Goal: Information Seeking & Learning: Learn about a topic

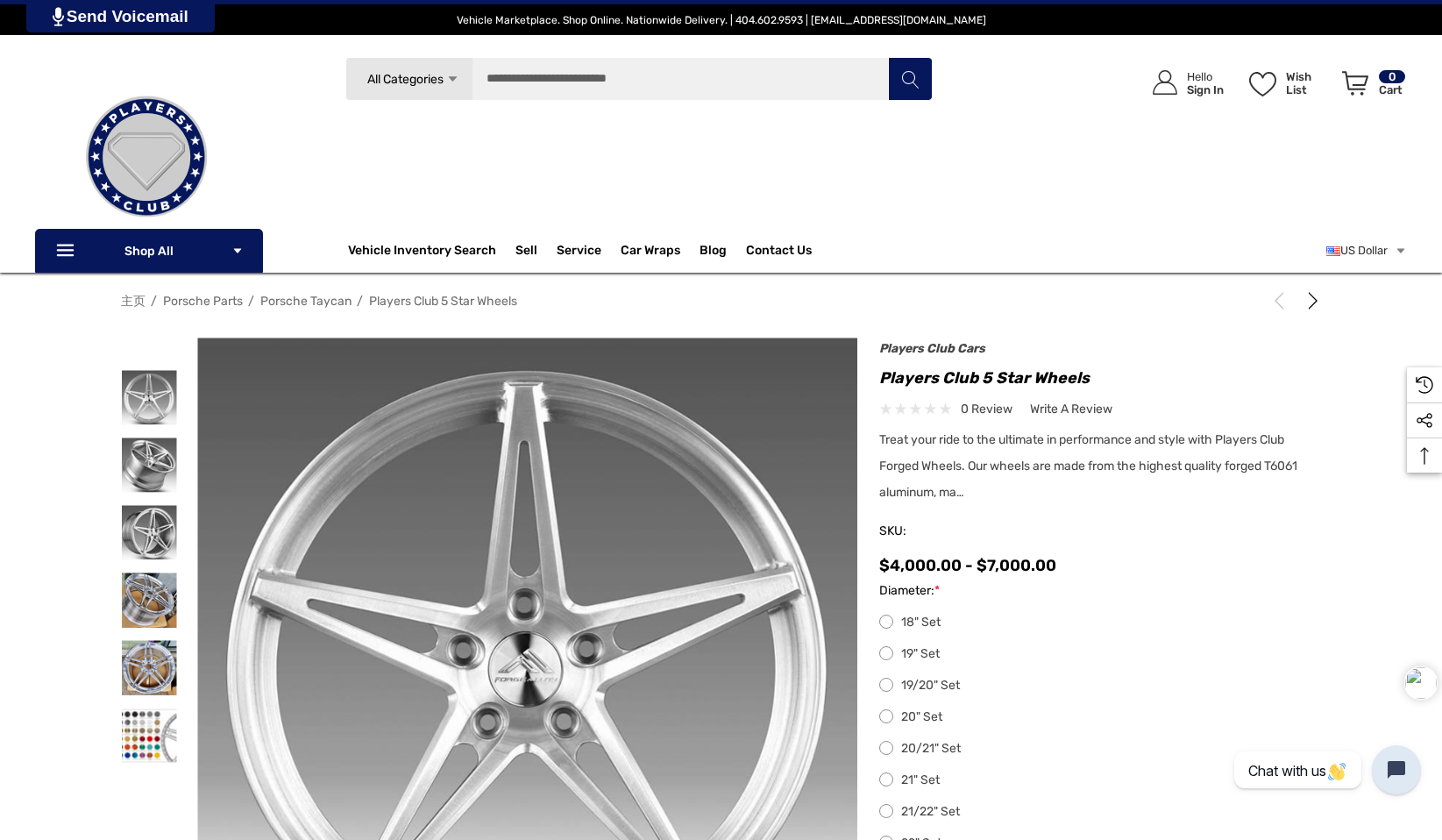
click at [136, 300] on span "主页" at bounding box center [133, 301] width 25 height 15
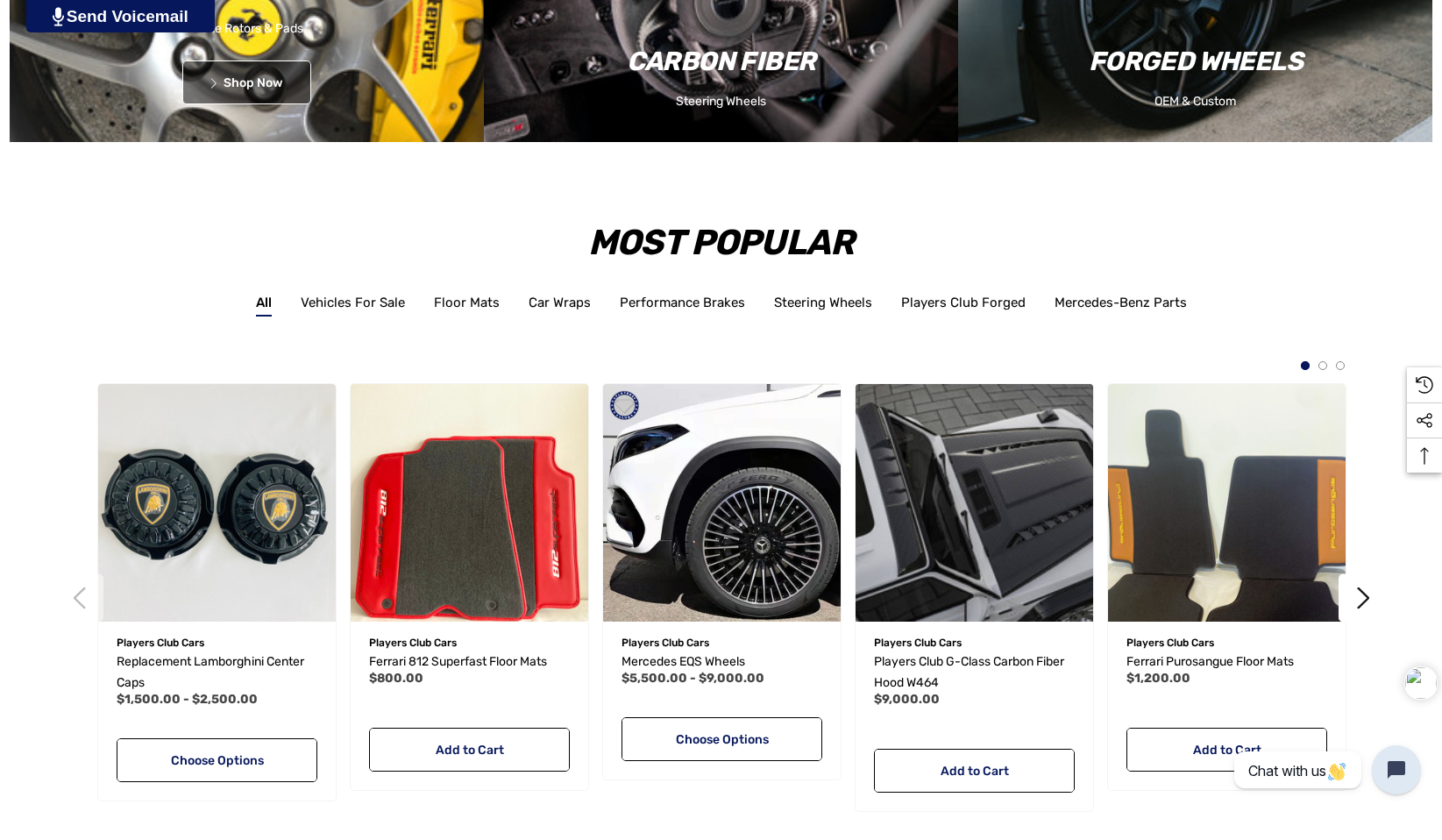
scroll to position [2630, 0]
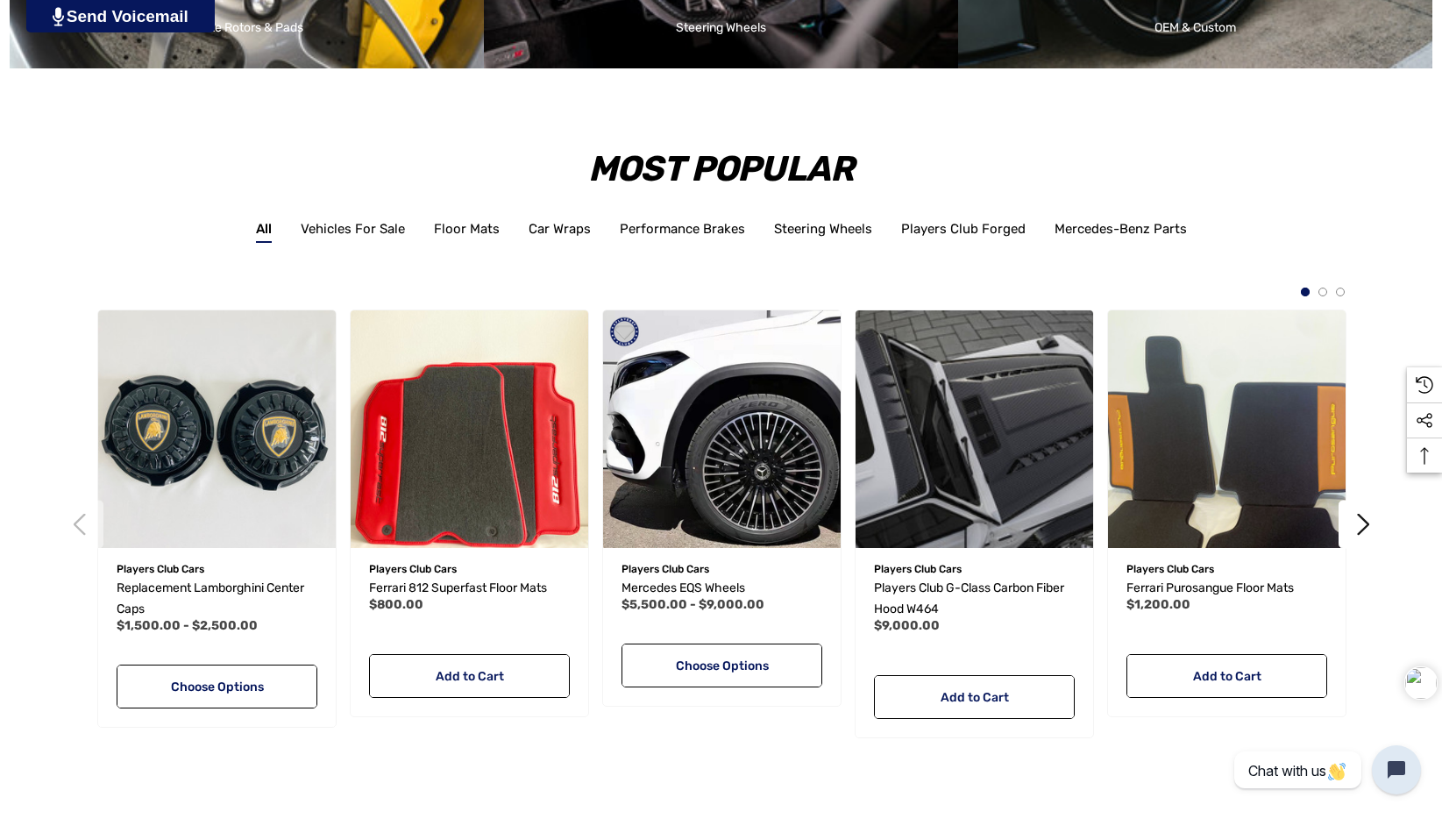
click at [1271, 196] on div "Most Popular All Vehicles For Sale Floor Mats Car Wraps Performance Brakes Stee…" at bounding box center [721, 444] width 1442 height 752
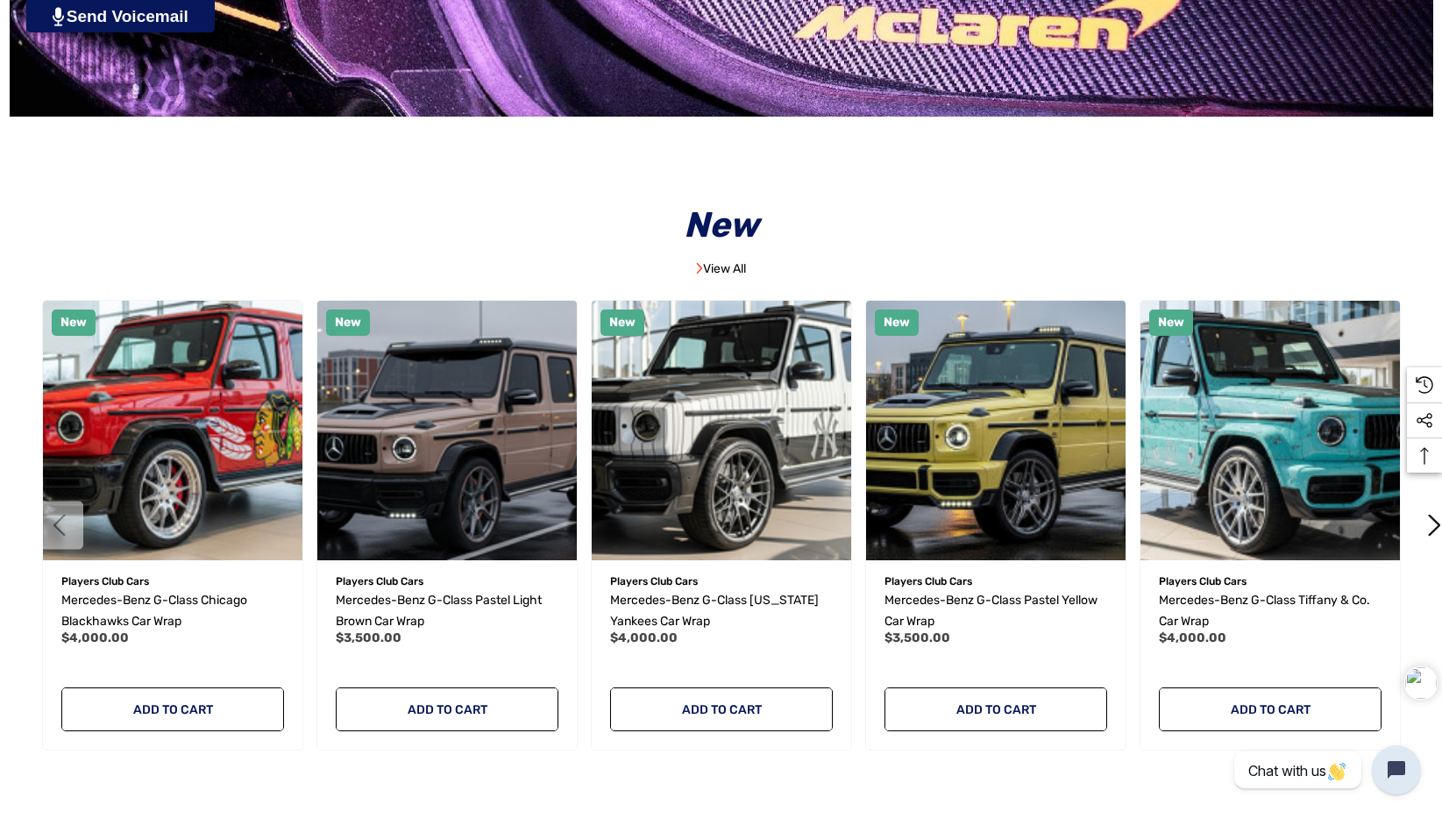
scroll to position [4382, 0]
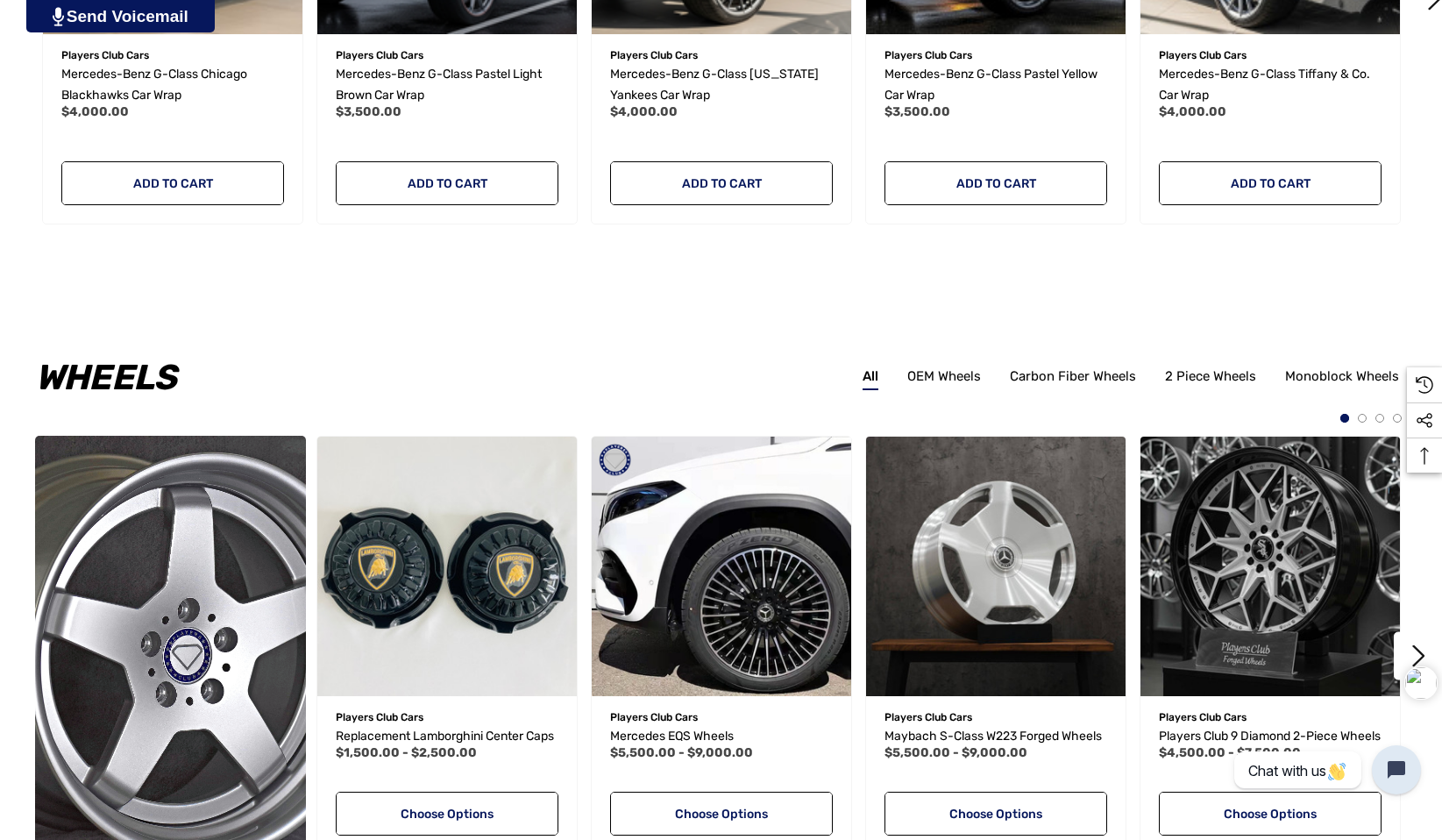
click at [91, 381] on h2 "Wheels" at bounding box center [106, 395] width 142 height 87
click at [867, 388] on link "All" at bounding box center [871, 380] width 16 height 25
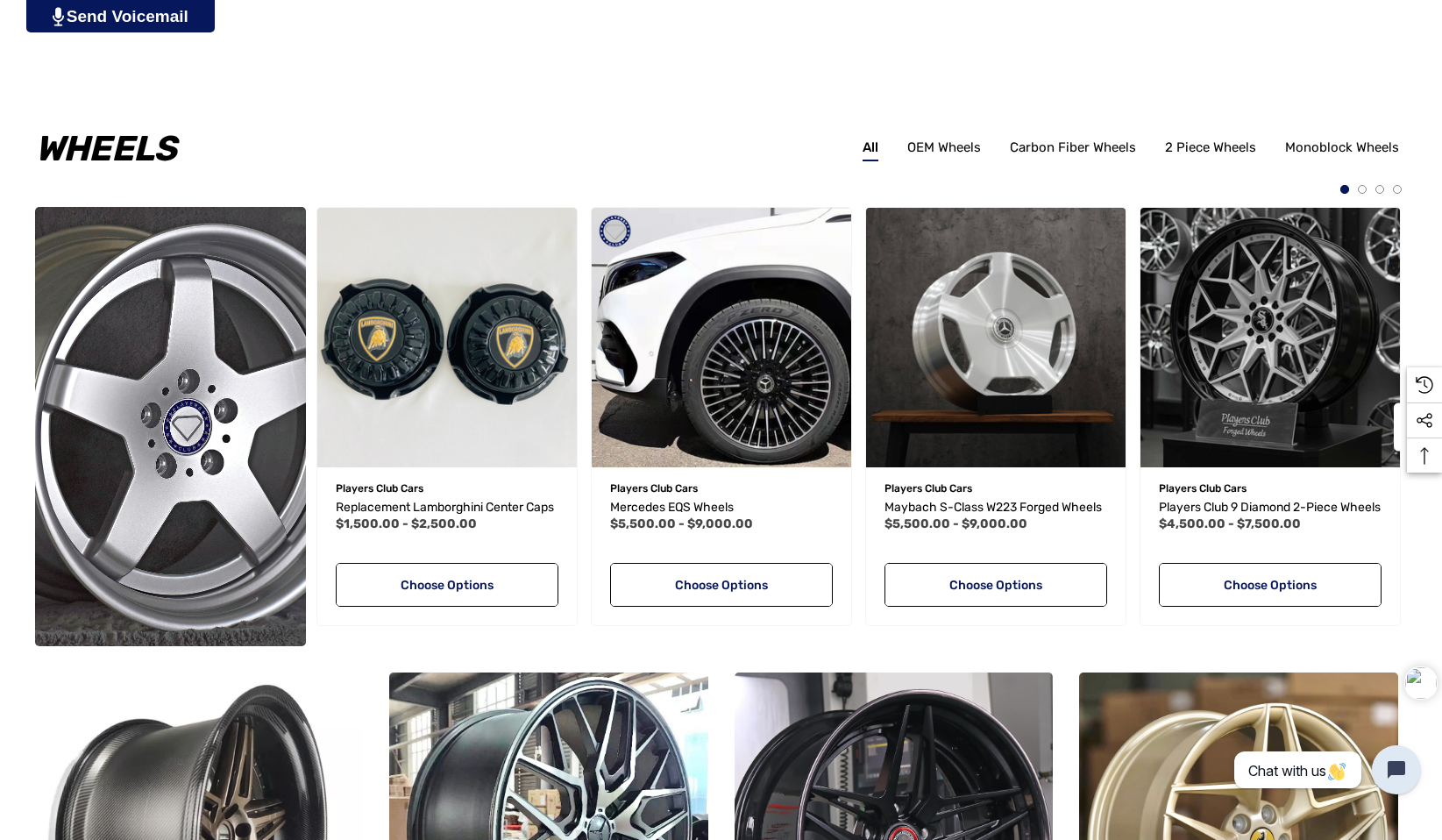
scroll to position [4908, 0]
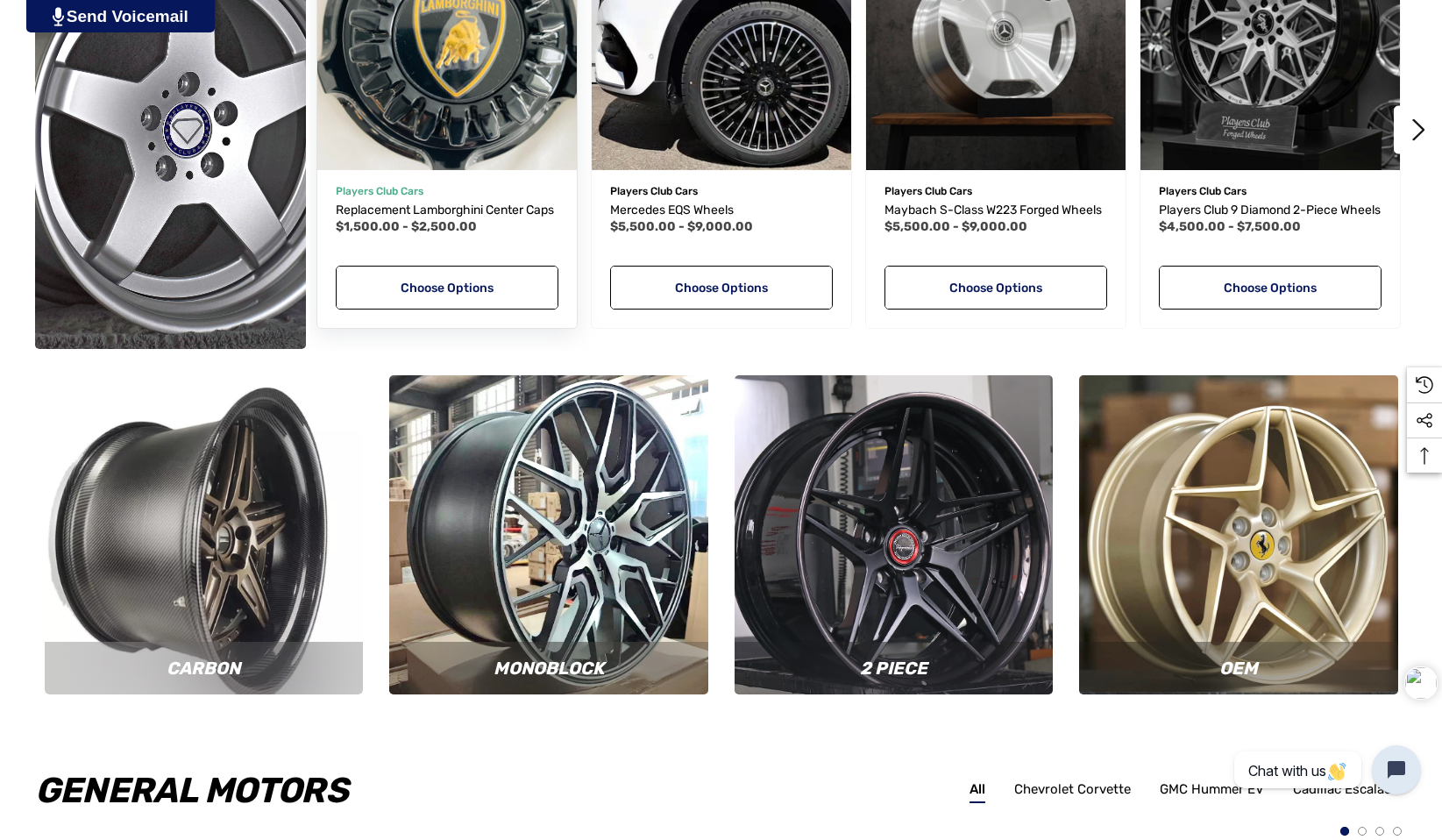
click at [422, 91] on img "Replacement Lamborghini Center Caps,Price range from $1,500.00 to $2,500.00\a" at bounding box center [446, 40] width 286 height 286
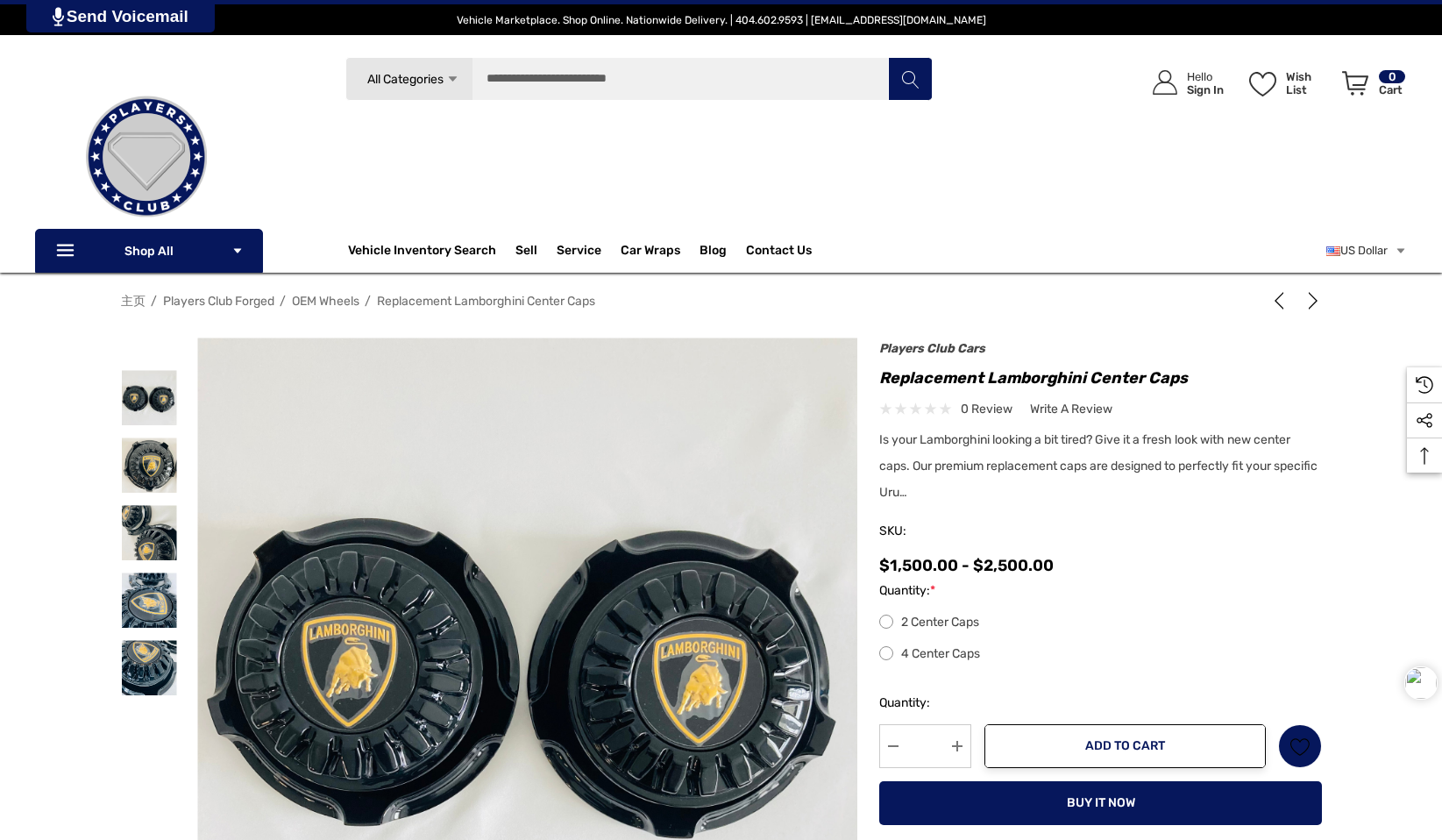
click at [252, 299] on span "Players Club Forged" at bounding box center [219, 301] width 112 height 15
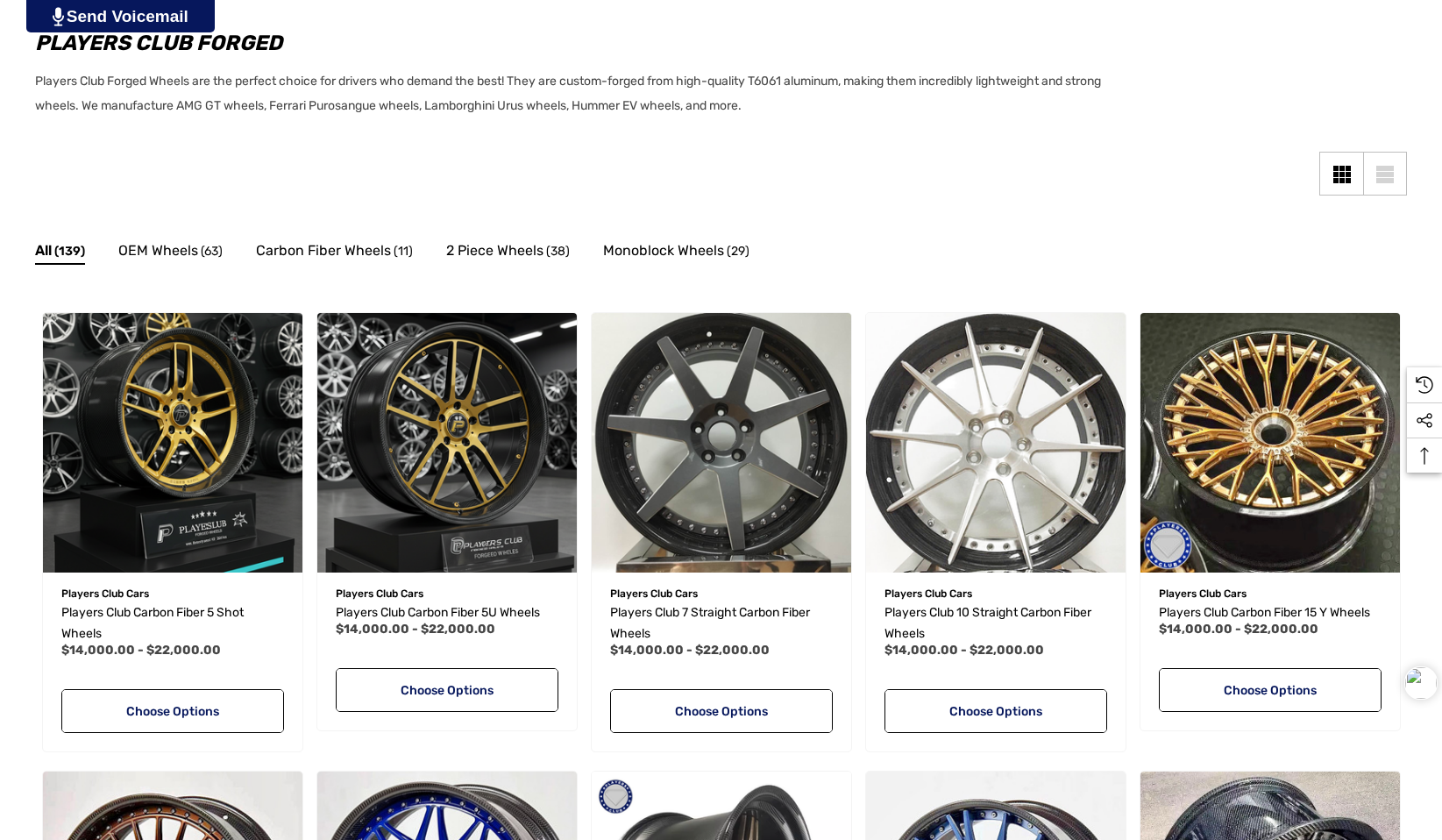
scroll to position [351, 0]
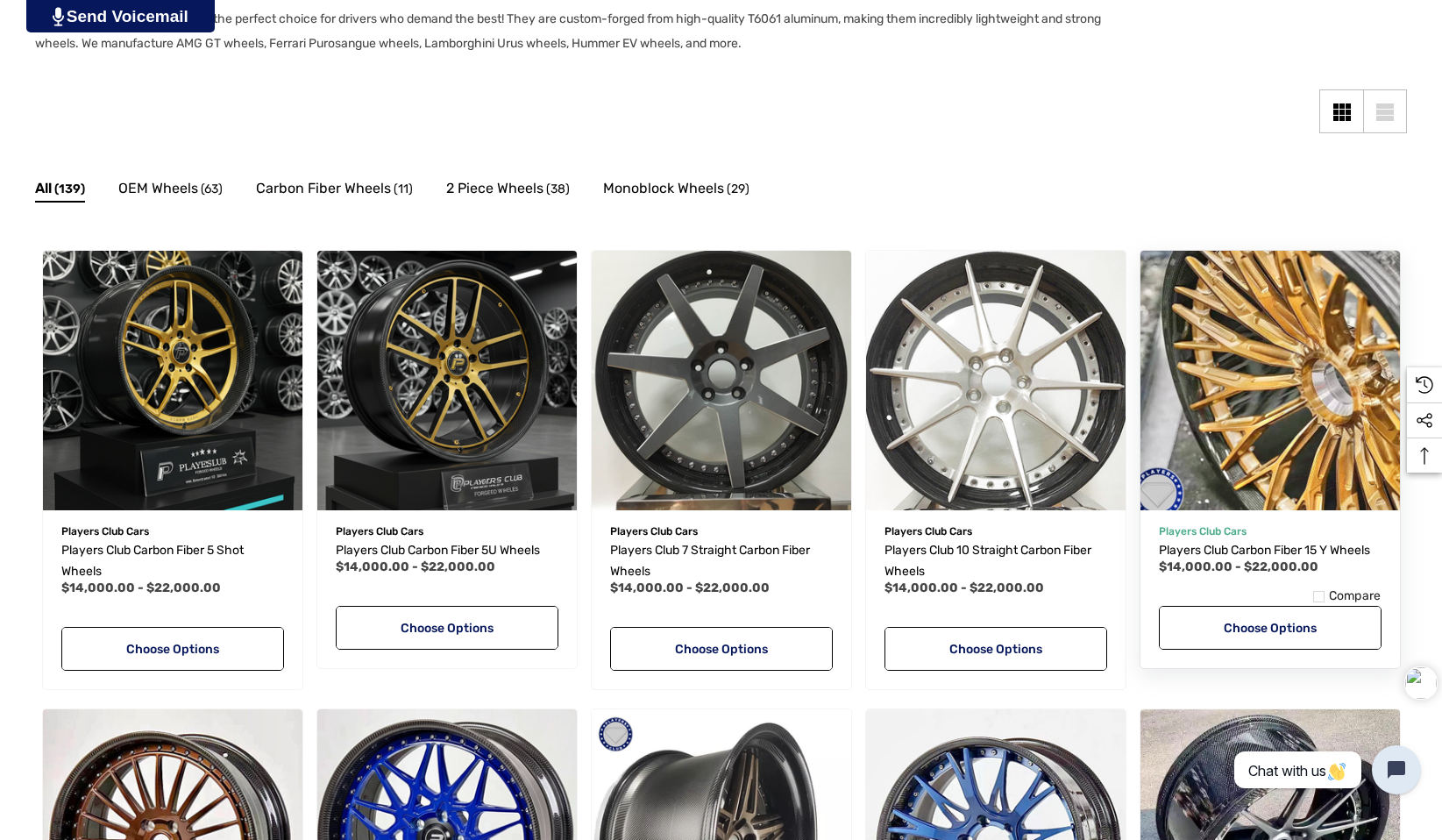
click at [1238, 365] on img "Players Club Carbon Fiber 15 Y Wheels,Price range from $14,000.00 to $22,000.00…" at bounding box center [1270, 380] width 286 height 286
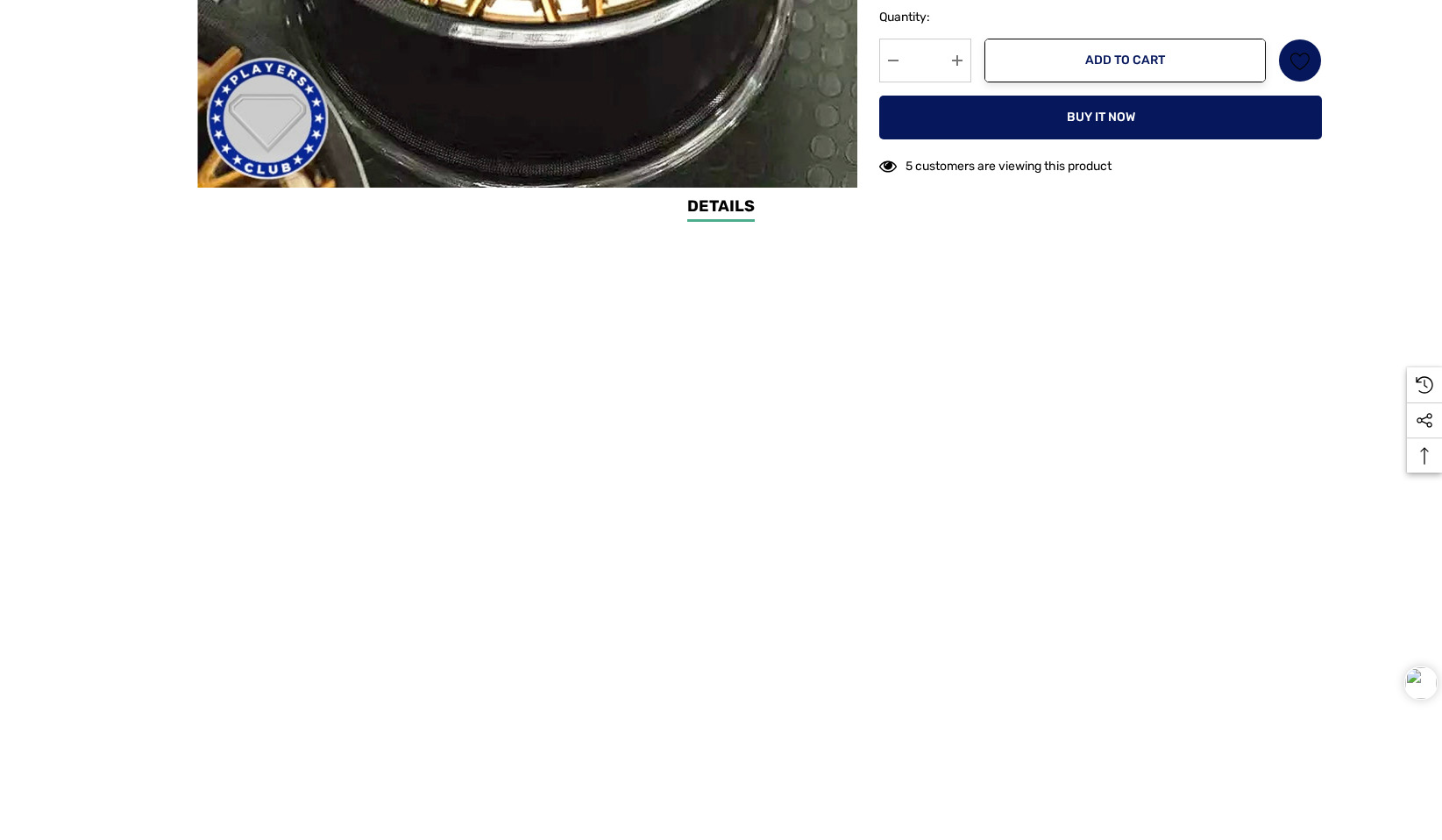
scroll to position [877, 0]
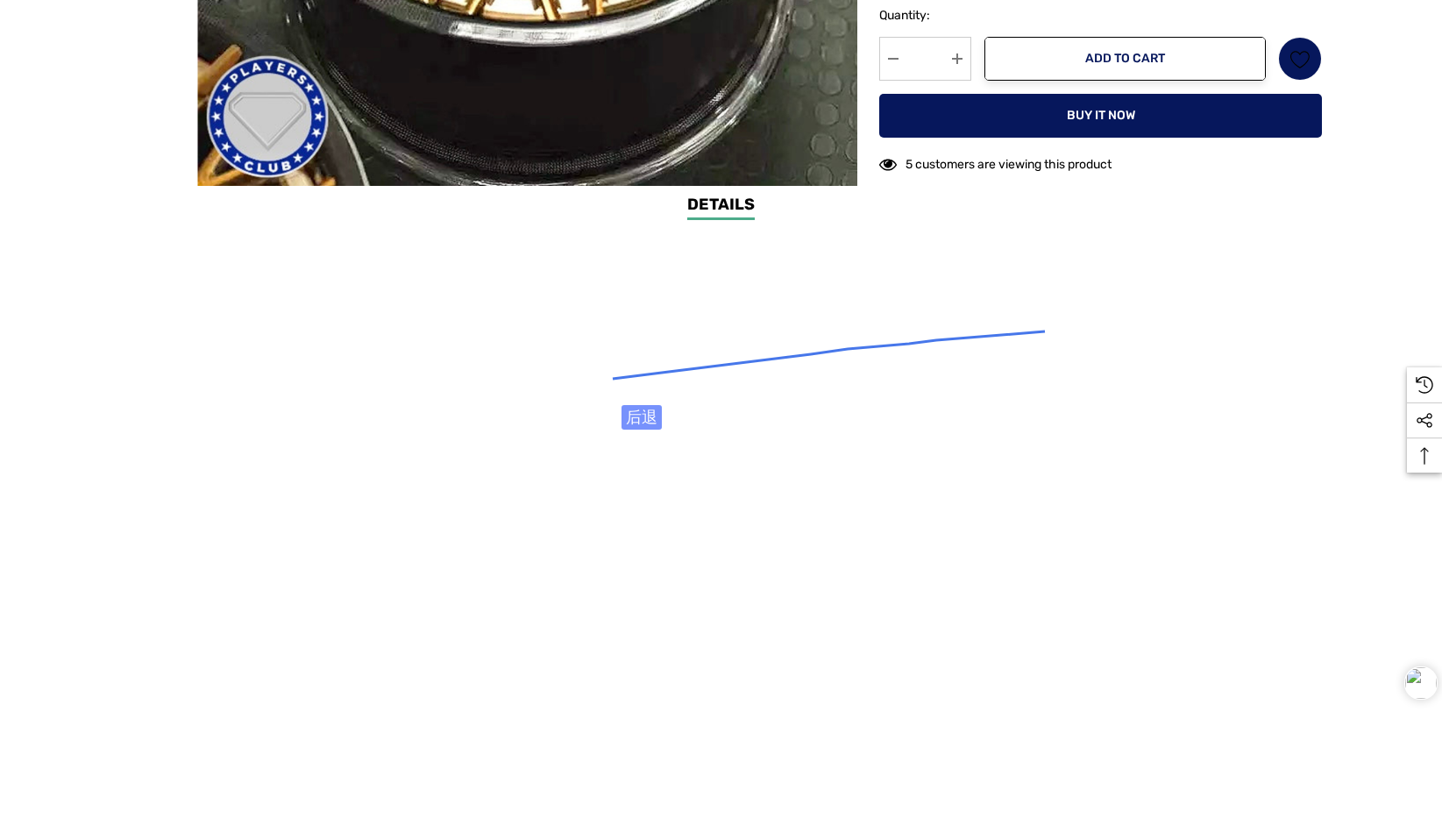
drag, startPoint x: 1045, startPoint y: 332, endPoint x: 552, endPoint y: 384, distance: 495.7
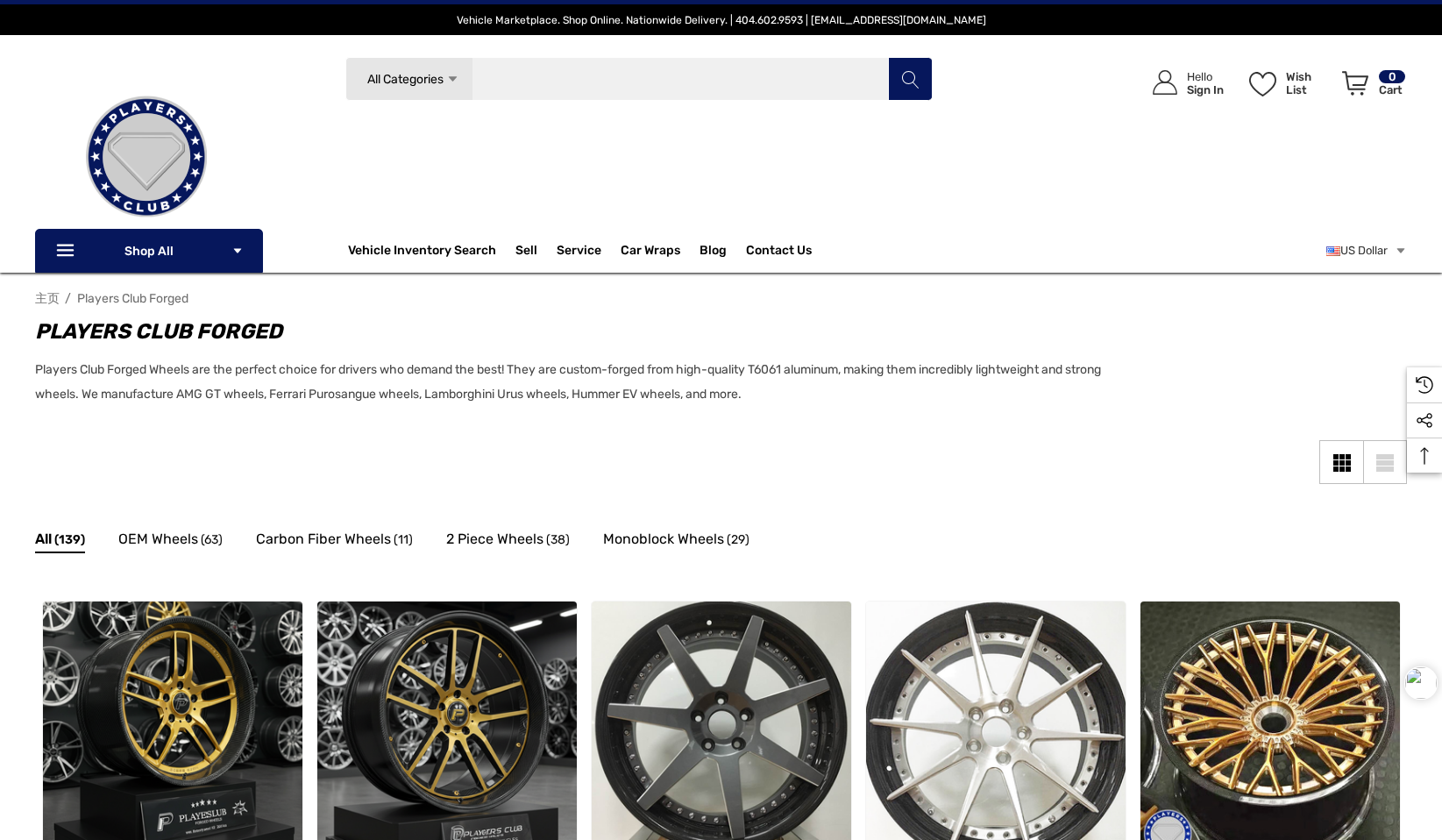
drag, startPoint x: 600, startPoint y: 84, endPoint x: 629, endPoint y: 141, distance: 64.0
click at [600, 84] on input "Search" at bounding box center [639, 79] width 587 height 44
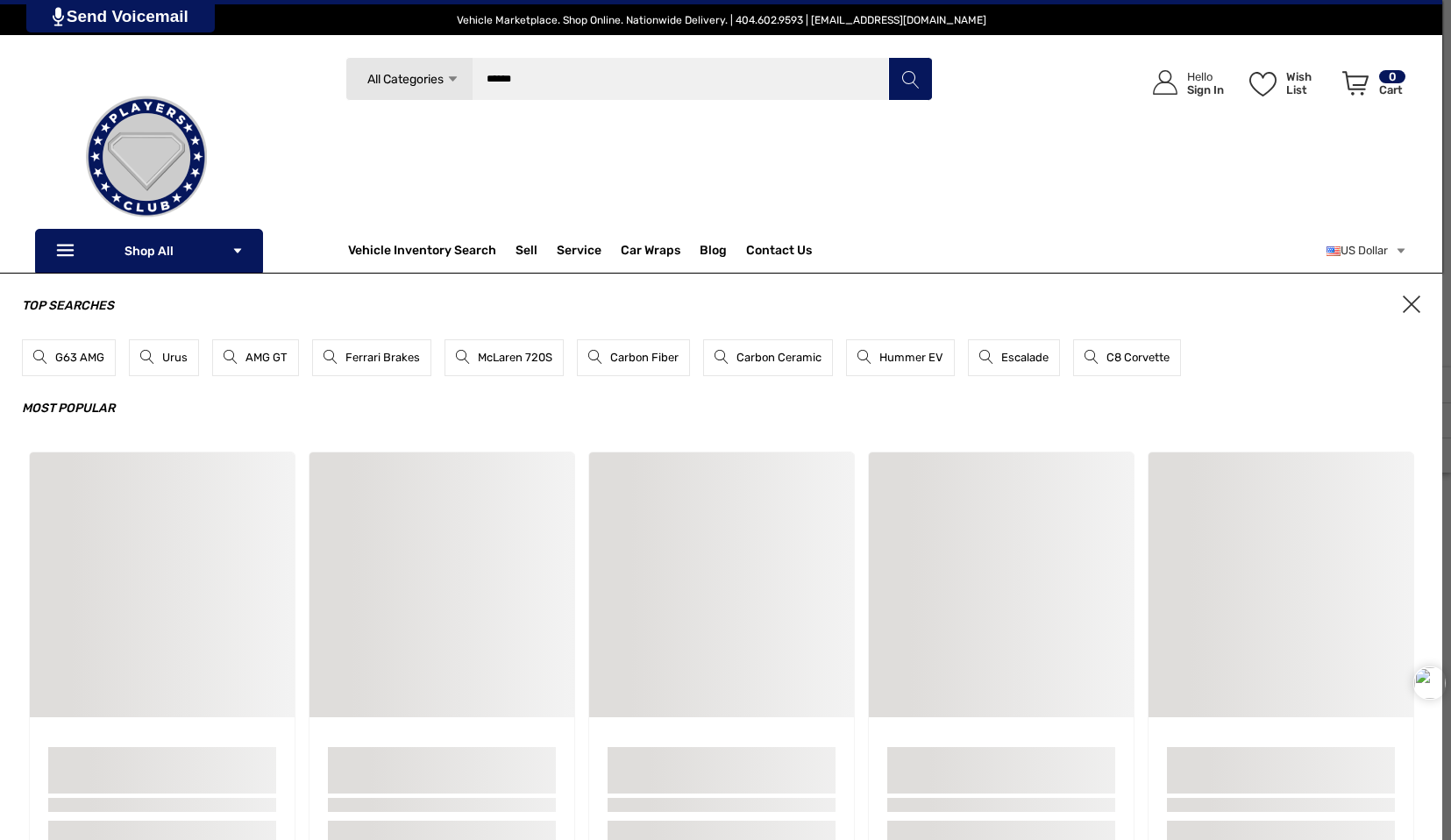
type input "******"
click at [888, 57] on button "Search" at bounding box center [910, 79] width 44 height 44
